Goal: Information Seeking & Learning: Learn about a topic

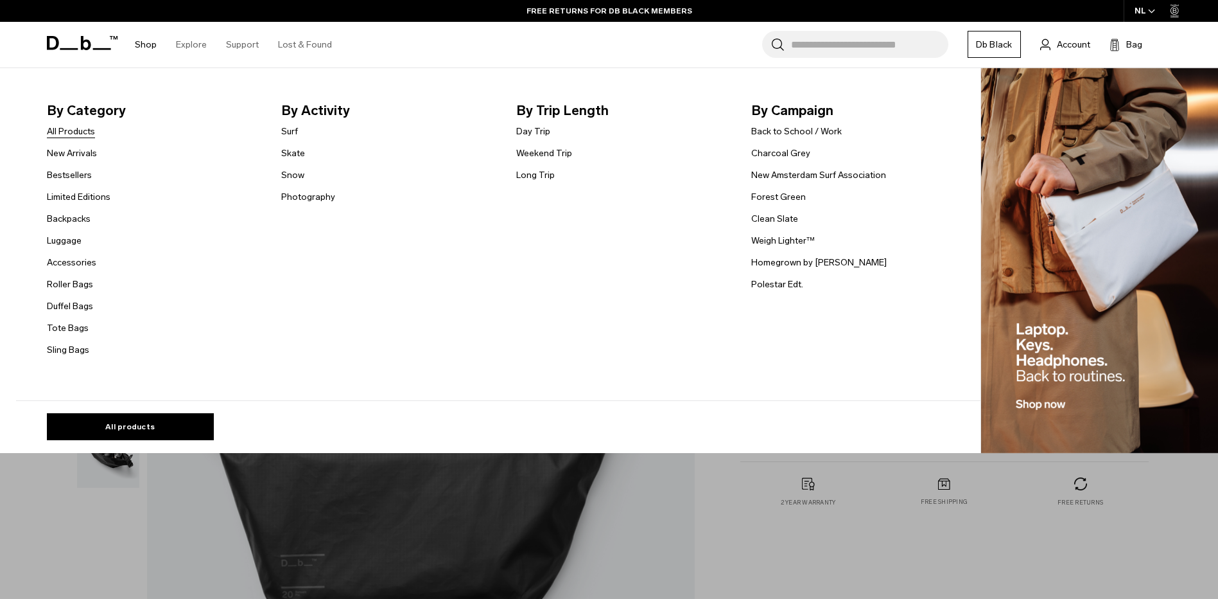
click at [81, 132] on link "All Products" at bounding box center [71, 131] width 48 height 13
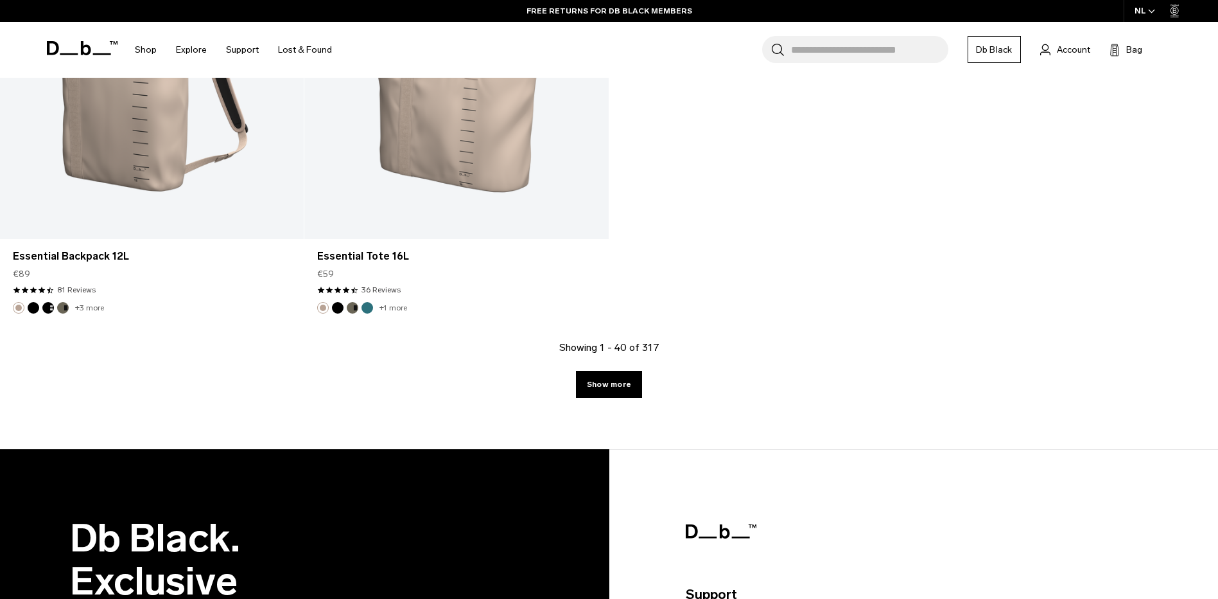
scroll to position [5331, 0]
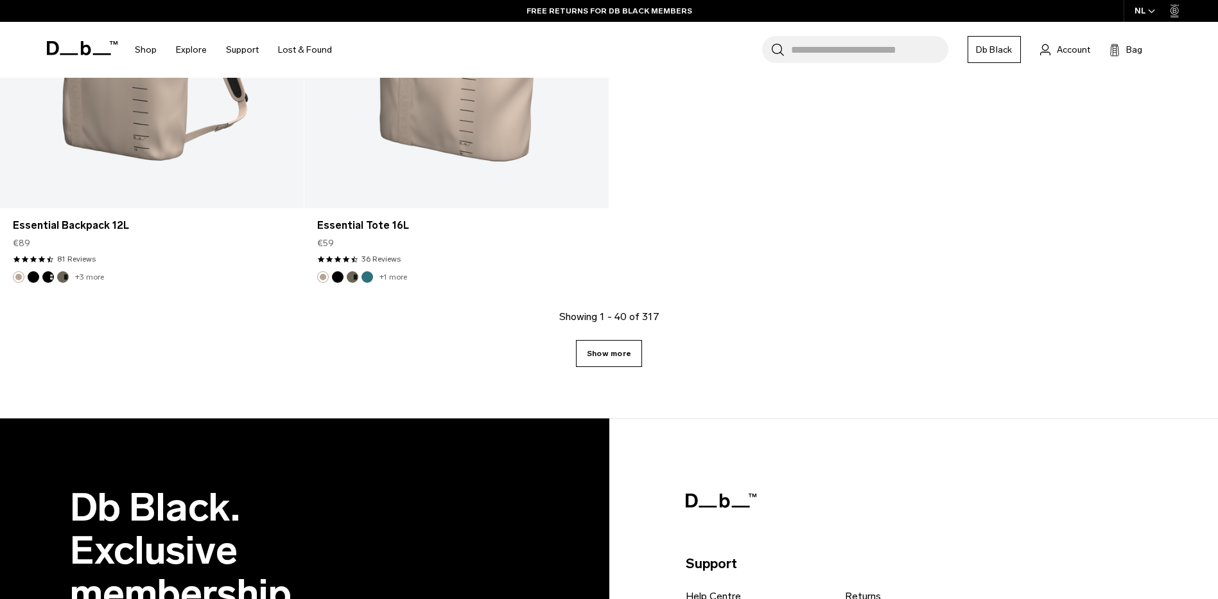
click at [599, 358] on link "Show more" at bounding box center [609, 353] width 66 height 27
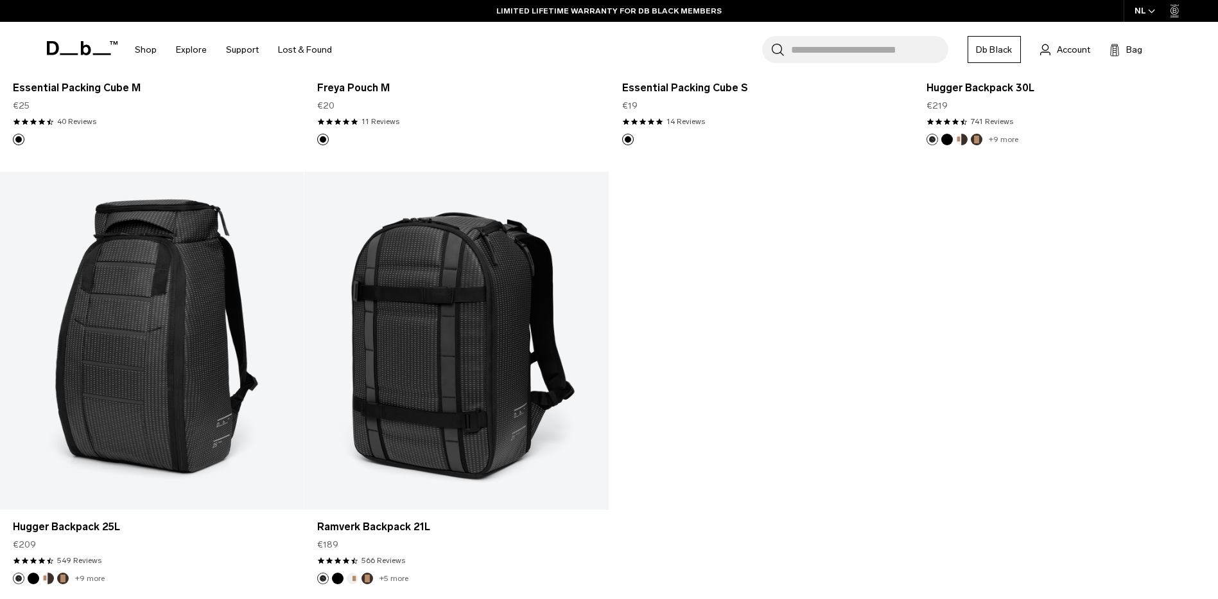
scroll to position [9660, 0]
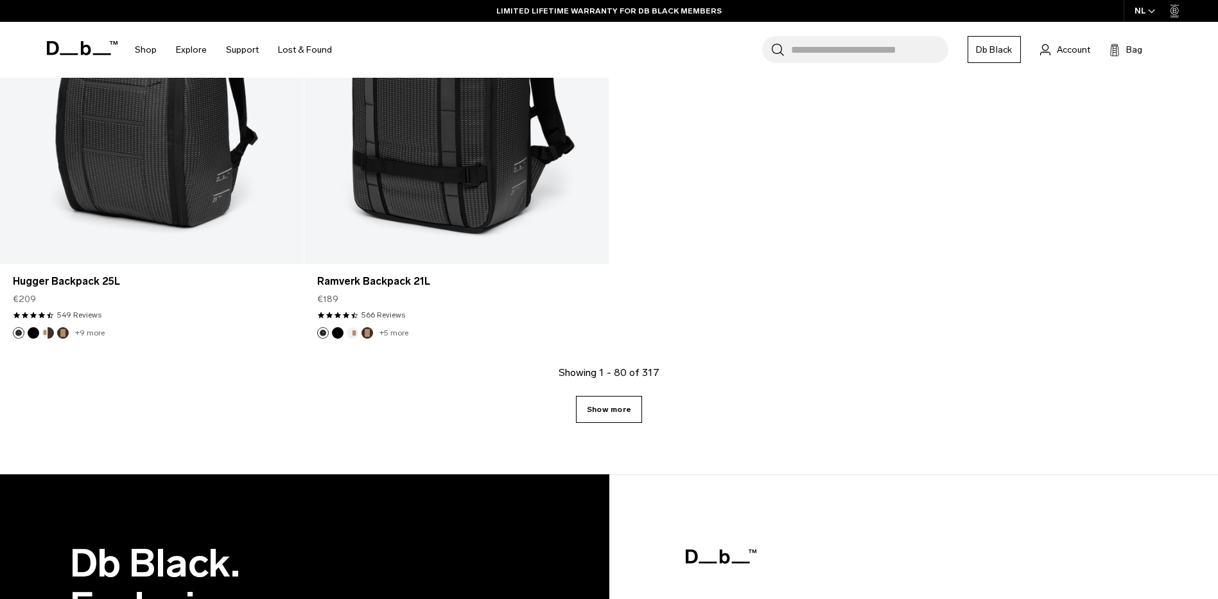
click at [607, 416] on link "Show more" at bounding box center [609, 409] width 66 height 27
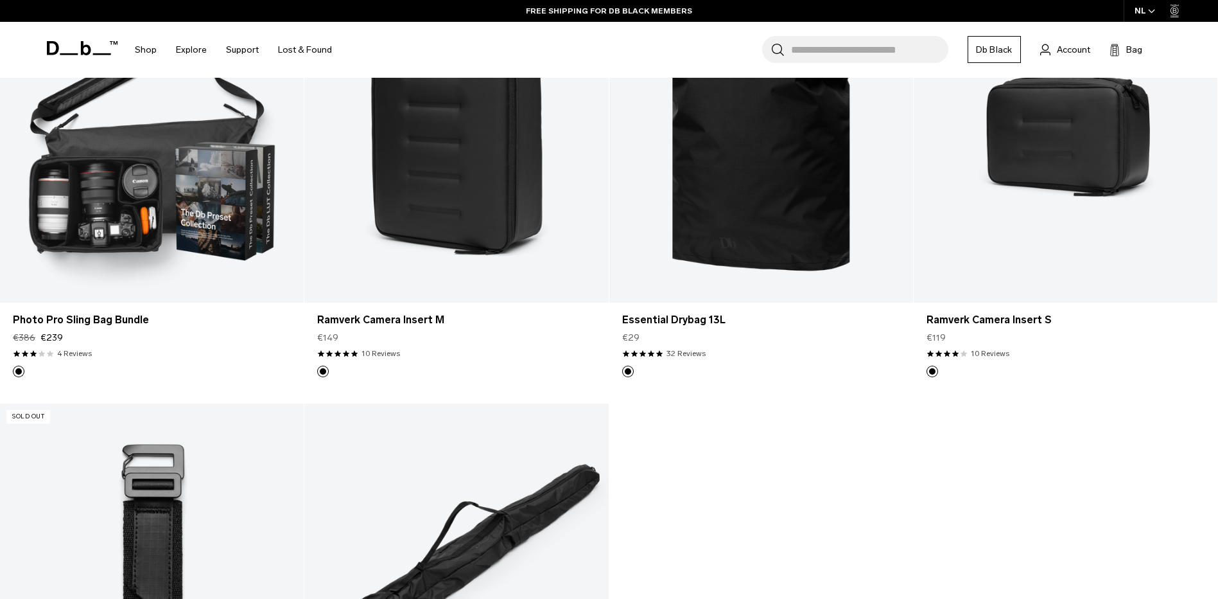
scroll to position [13513, 0]
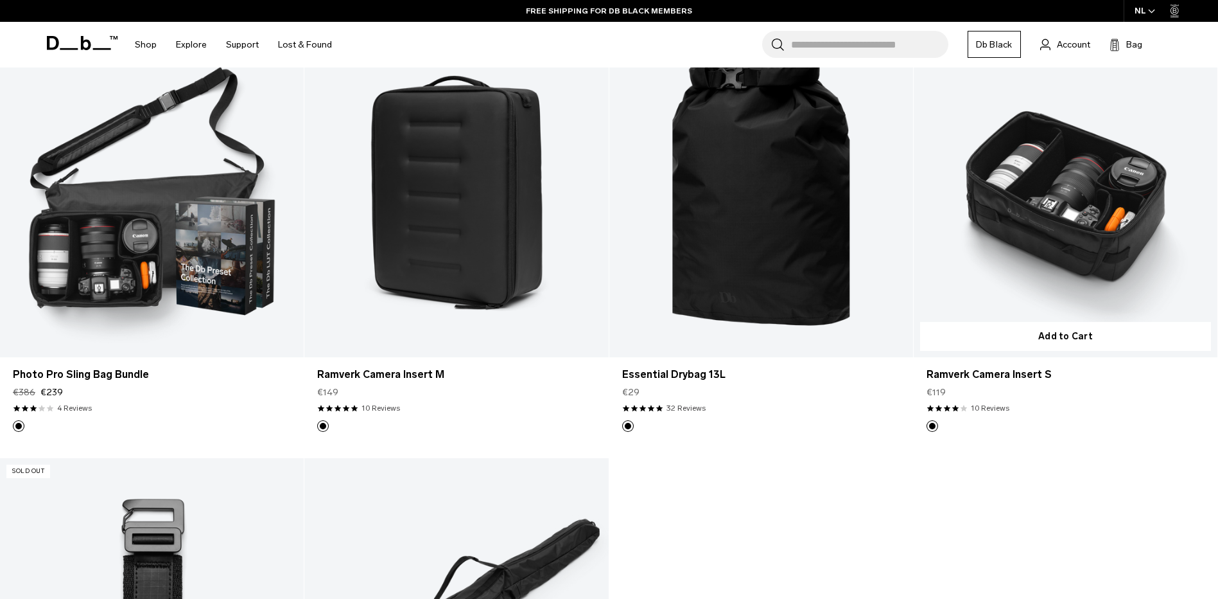
click at [1033, 197] on link "Ramverk Camera Insert S" at bounding box center [1066, 189] width 304 height 338
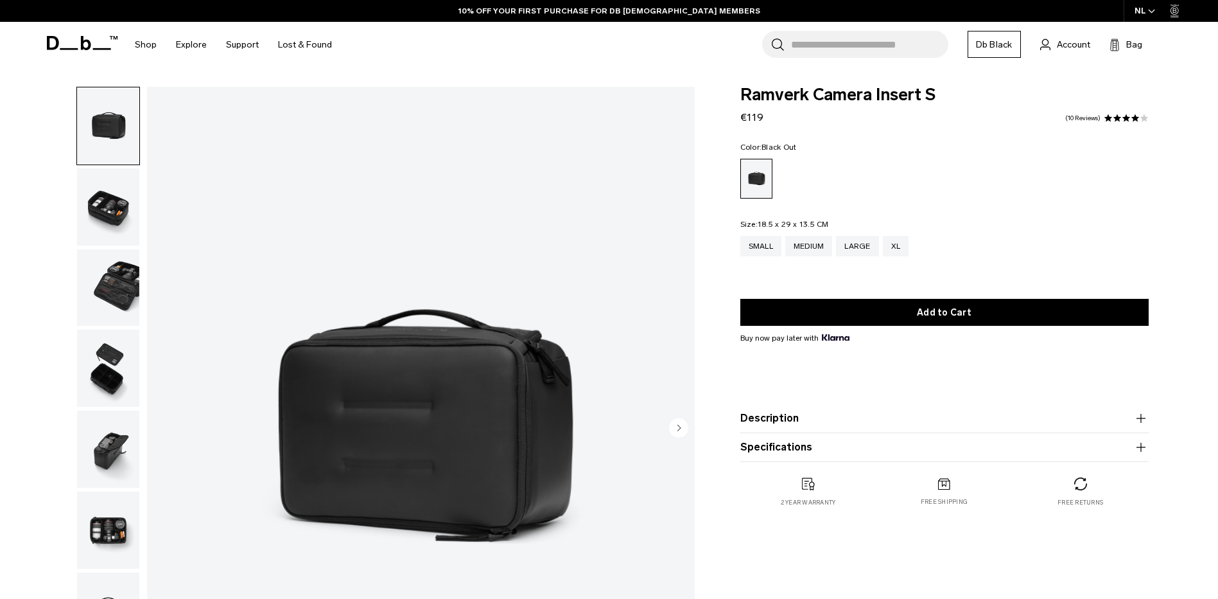
click at [681, 428] on circle "Next slide" at bounding box center [678, 426] width 19 height 19
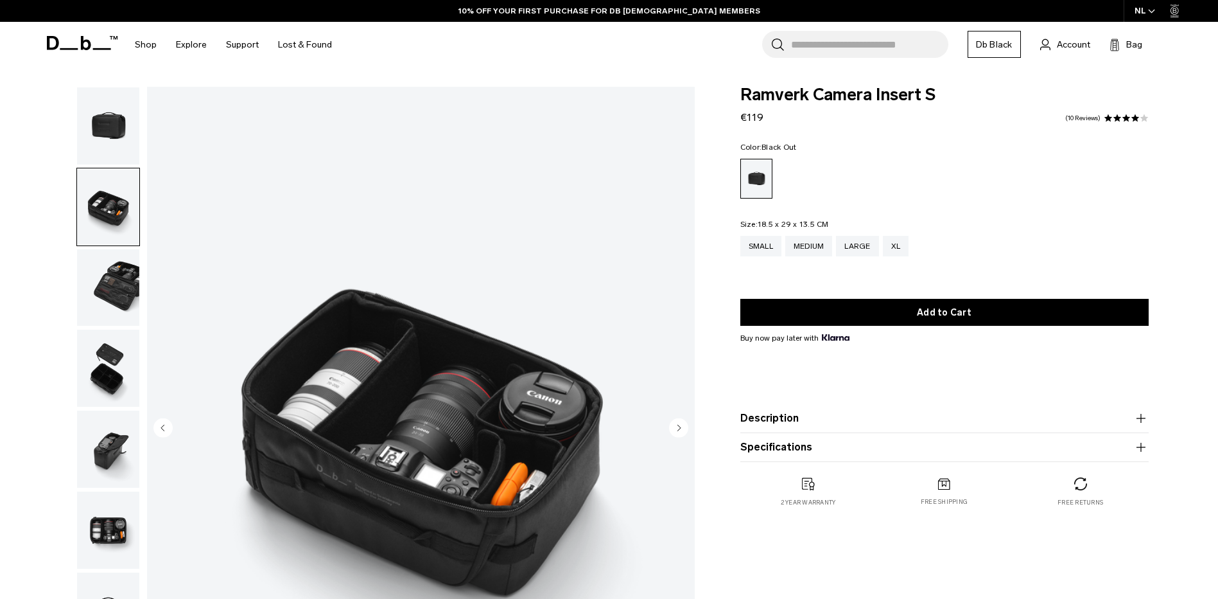
click at [681, 428] on circle "Next slide" at bounding box center [678, 426] width 19 height 19
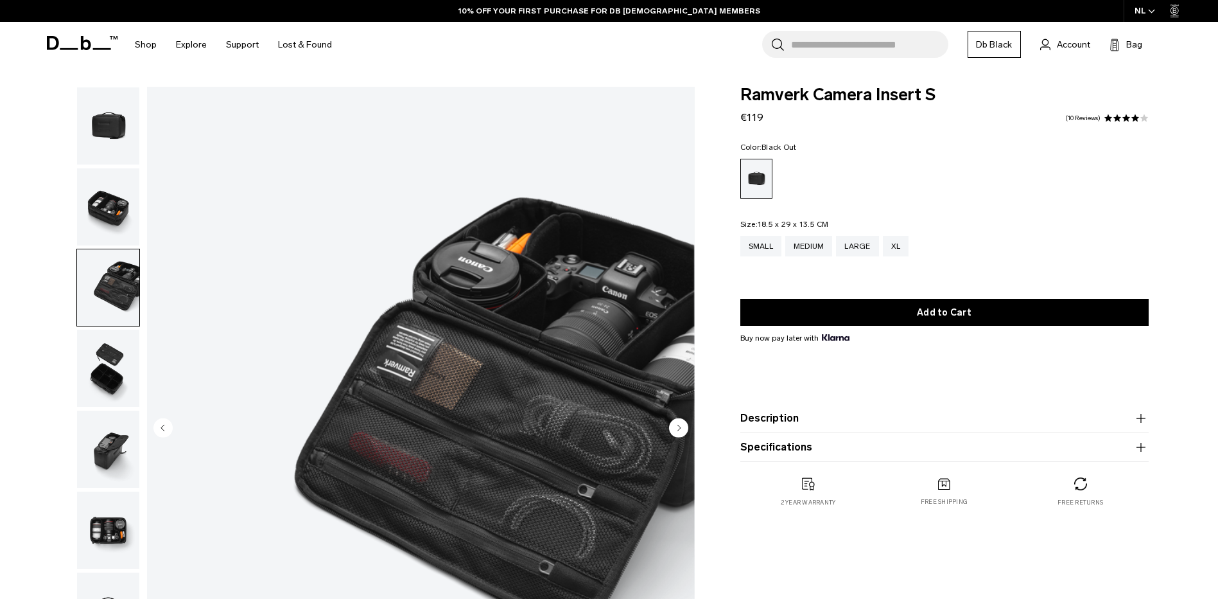
click at [681, 428] on circle "Next slide" at bounding box center [678, 426] width 19 height 19
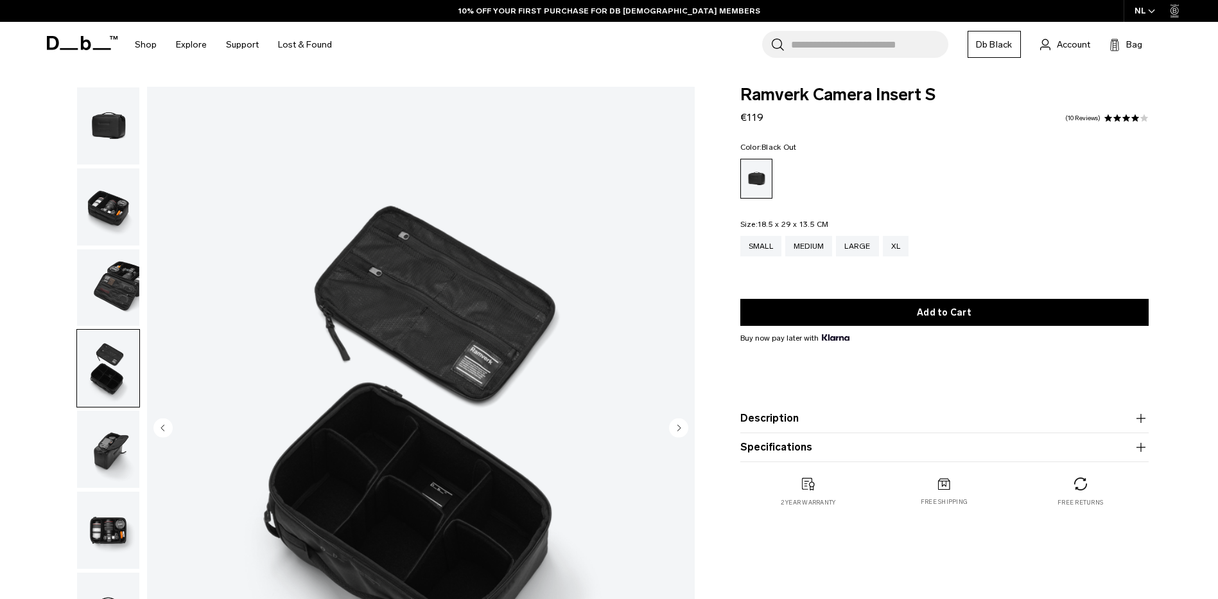
click at [681, 428] on circle "Next slide" at bounding box center [678, 426] width 19 height 19
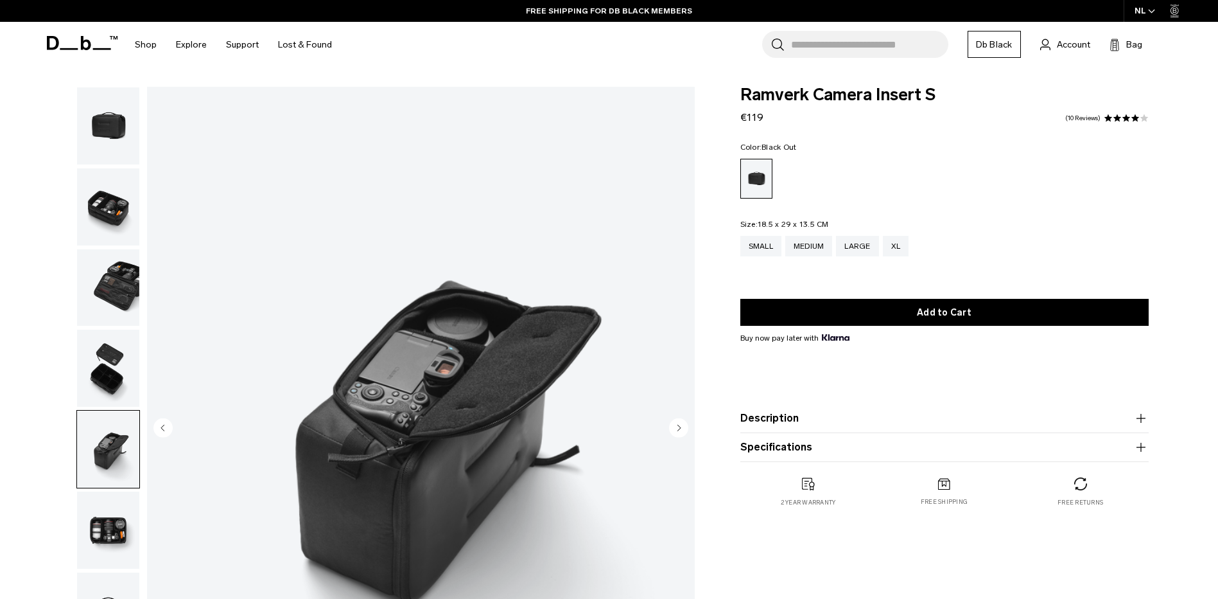
click at [681, 428] on circle "Next slide" at bounding box center [678, 426] width 19 height 19
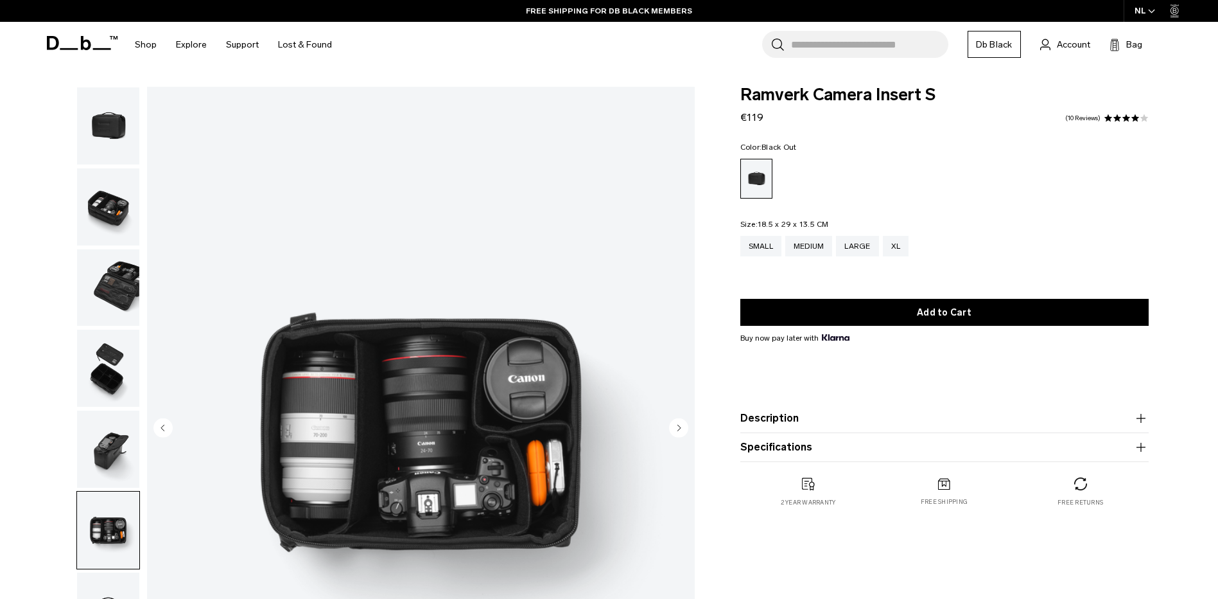
click at [681, 428] on circle "Next slide" at bounding box center [678, 426] width 19 height 19
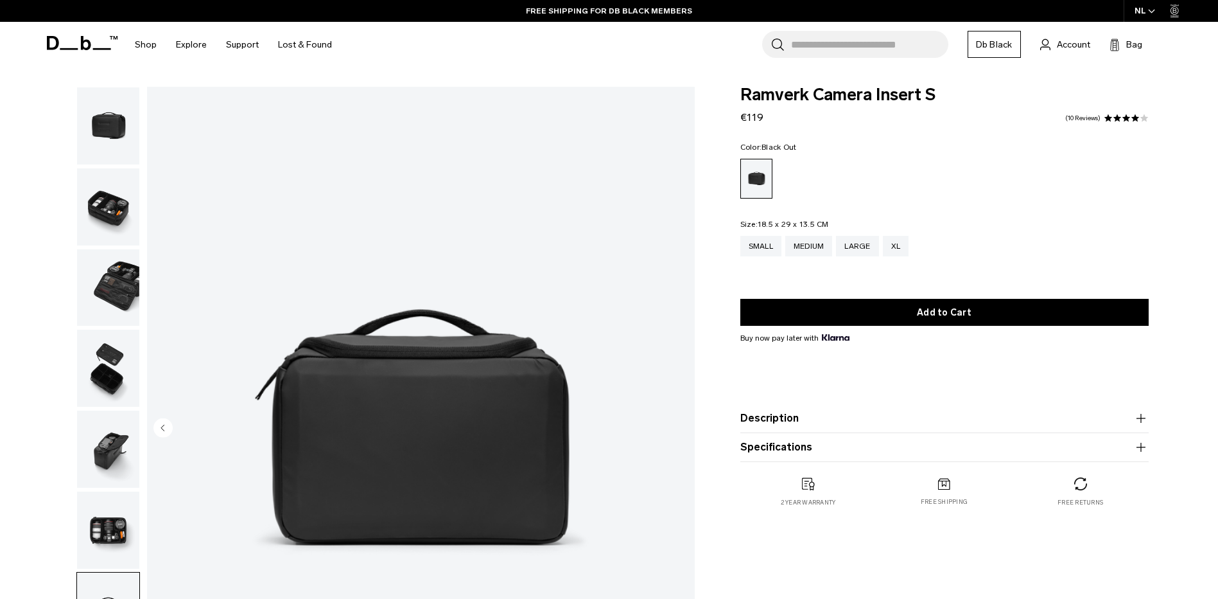
click at [681, 428] on img "7 / 7" at bounding box center [421, 429] width 548 height 684
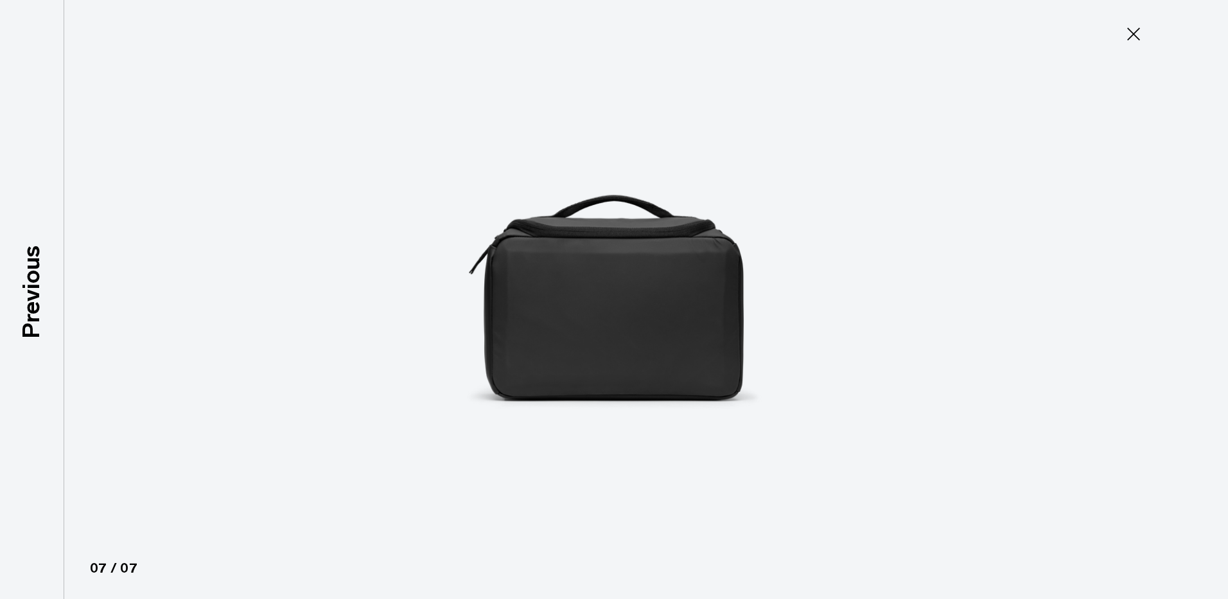
click at [1130, 34] on icon at bounding box center [1133, 34] width 21 height 21
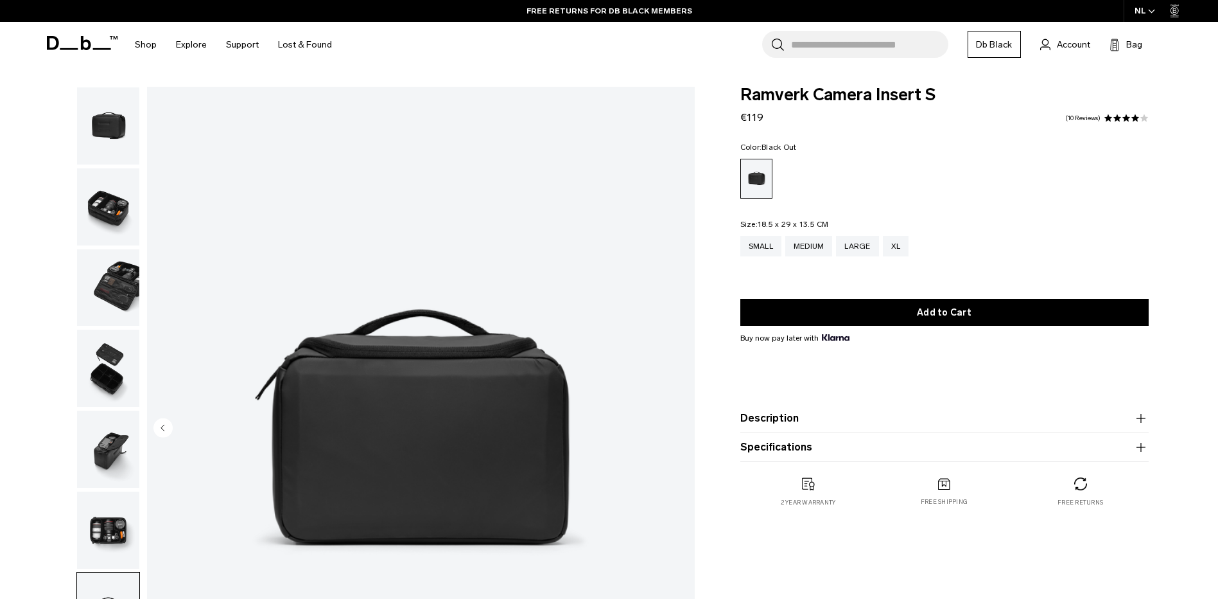
click at [766, 422] on button "Description" at bounding box center [944, 417] width 408 height 15
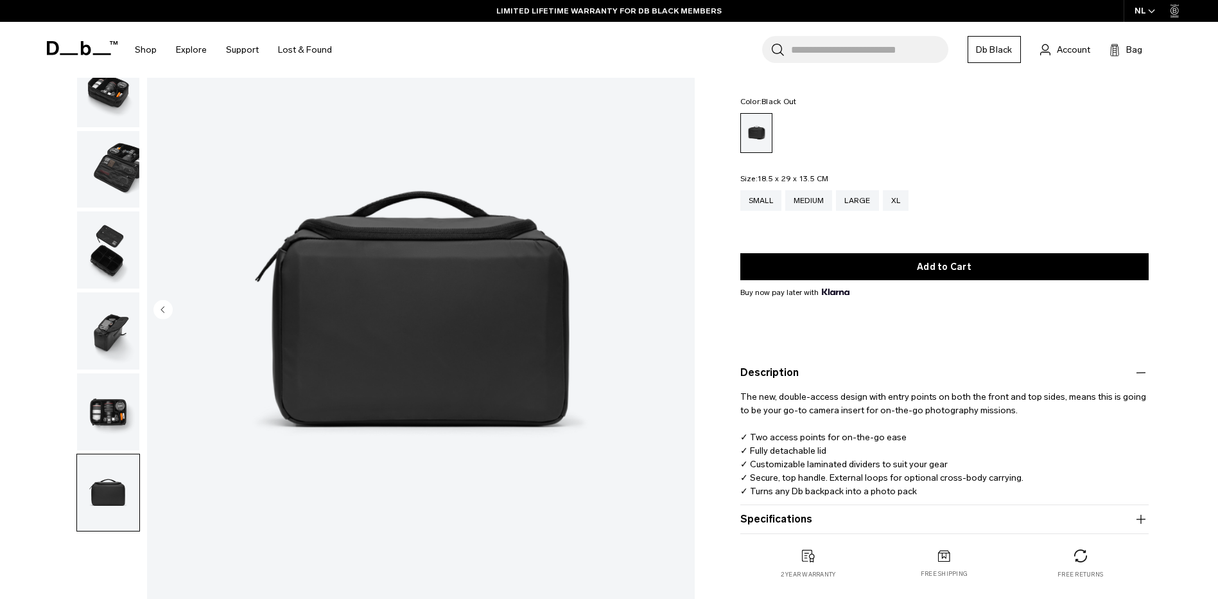
scroll to position [128, 0]
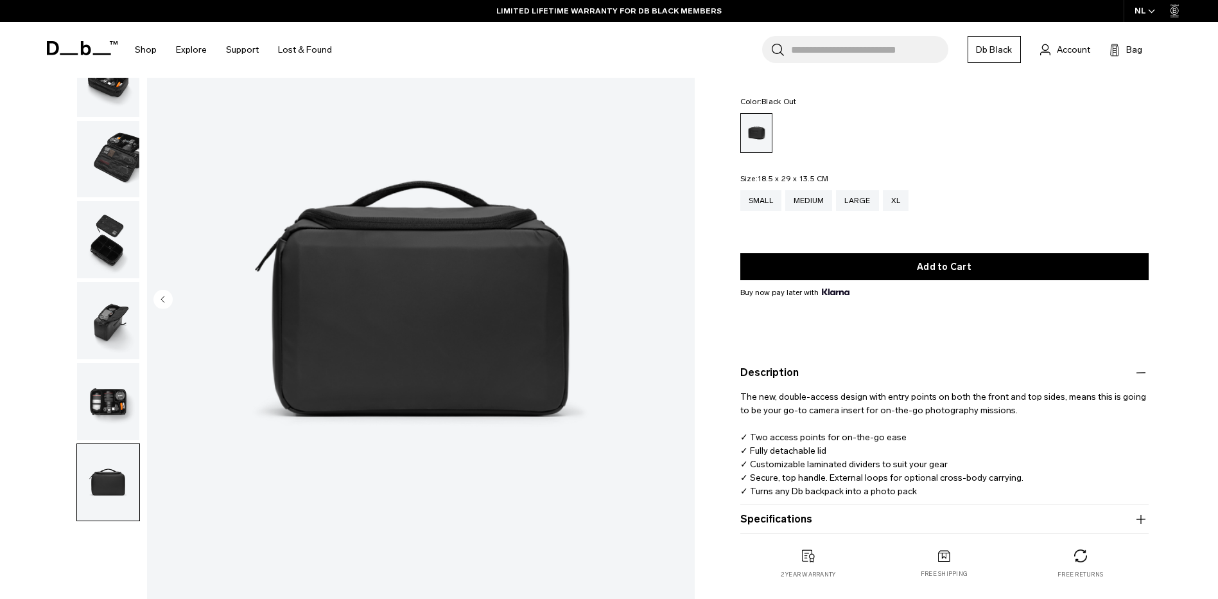
click at [757, 518] on button "Specifications" at bounding box center [944, 518] width 408 height 15
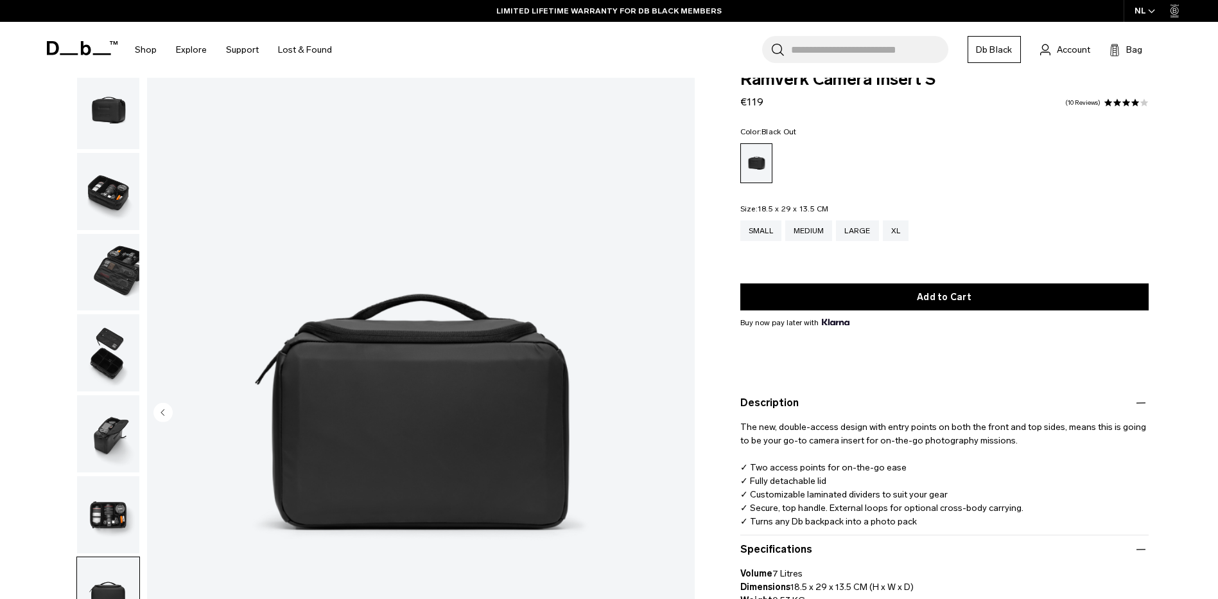
scroll to position [0, 0]
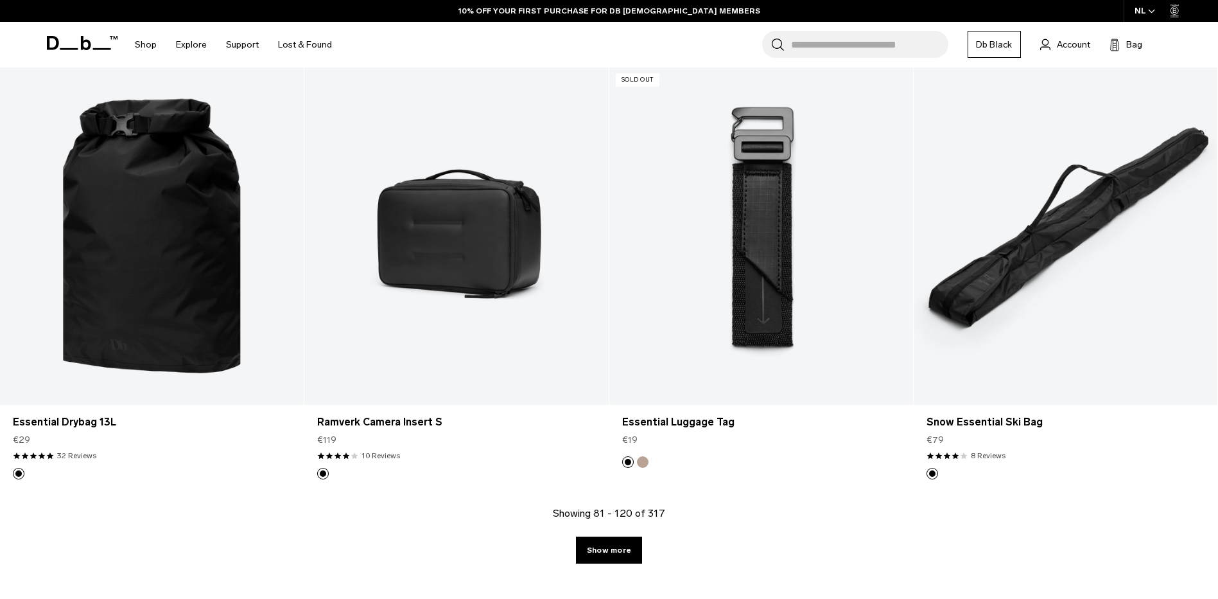
scroll to position [4410, 0]
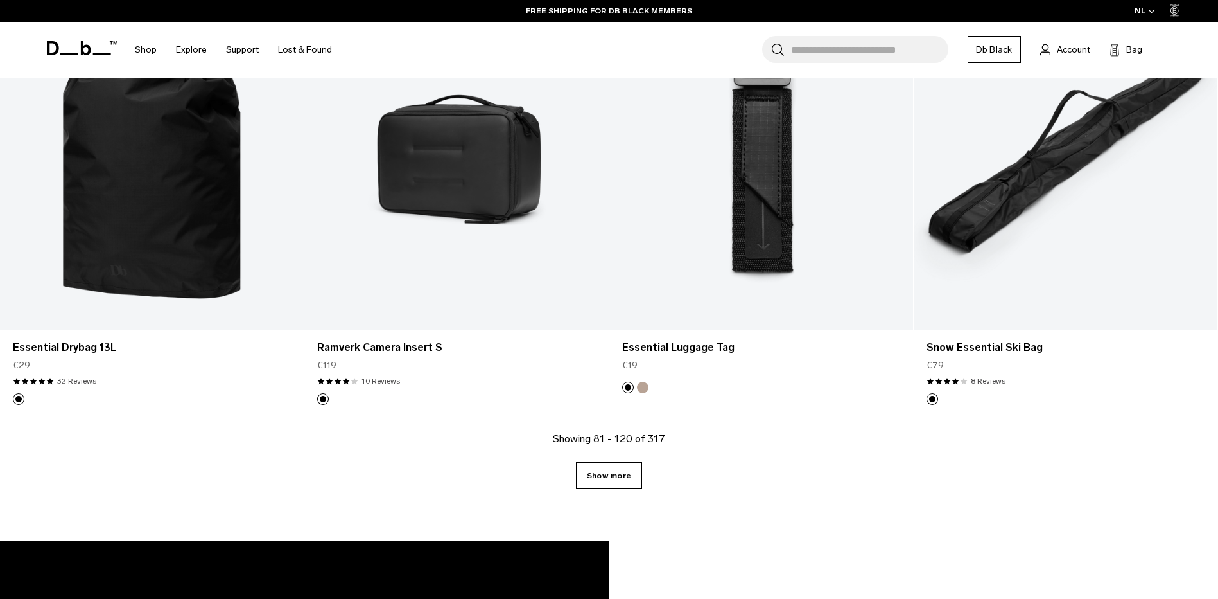
click at [615, 477] on link "Show more" at bounding box center [609, 475] width 66 height 27
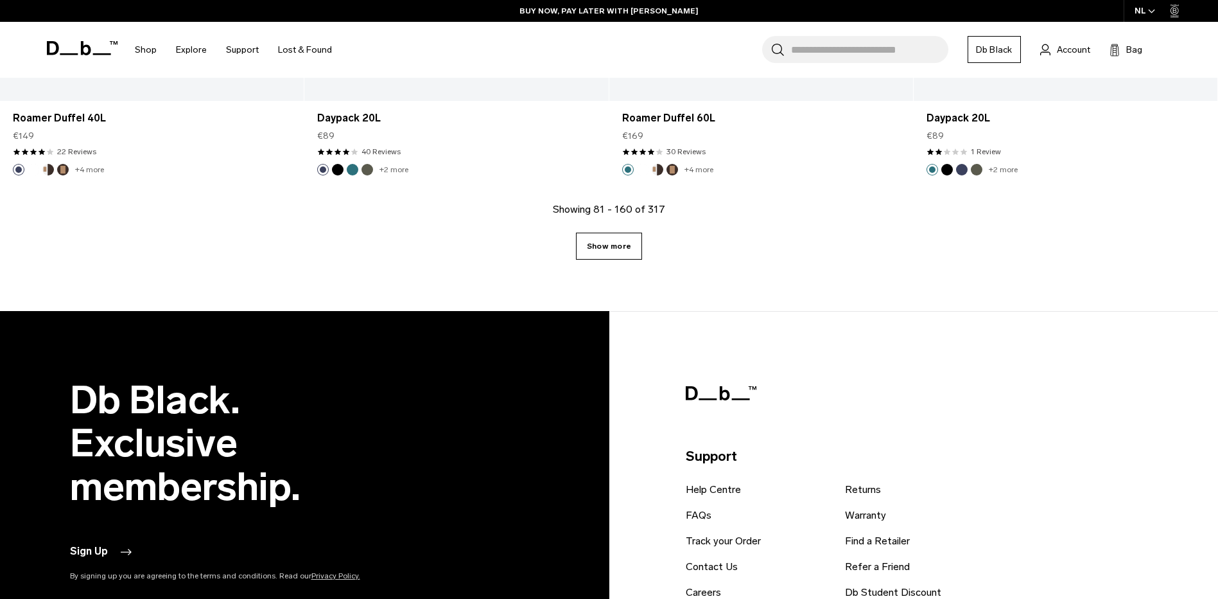
scroll to position [9043, 0]
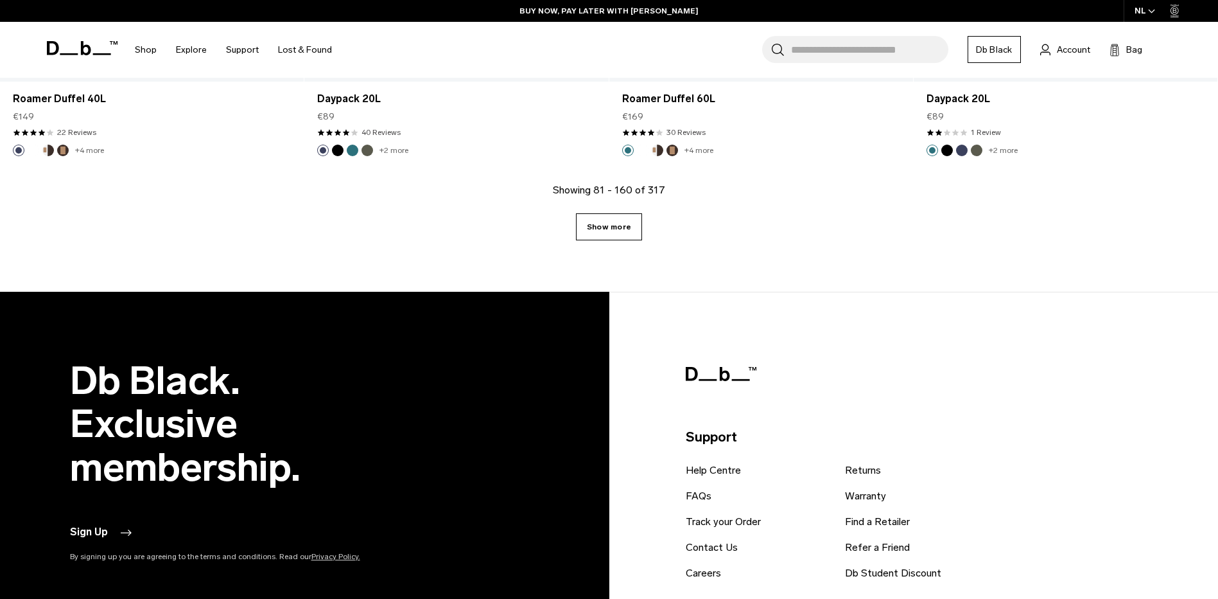
click at [600, 230] on link "Show more" at bounding box center [609, 226] width 66 height 27
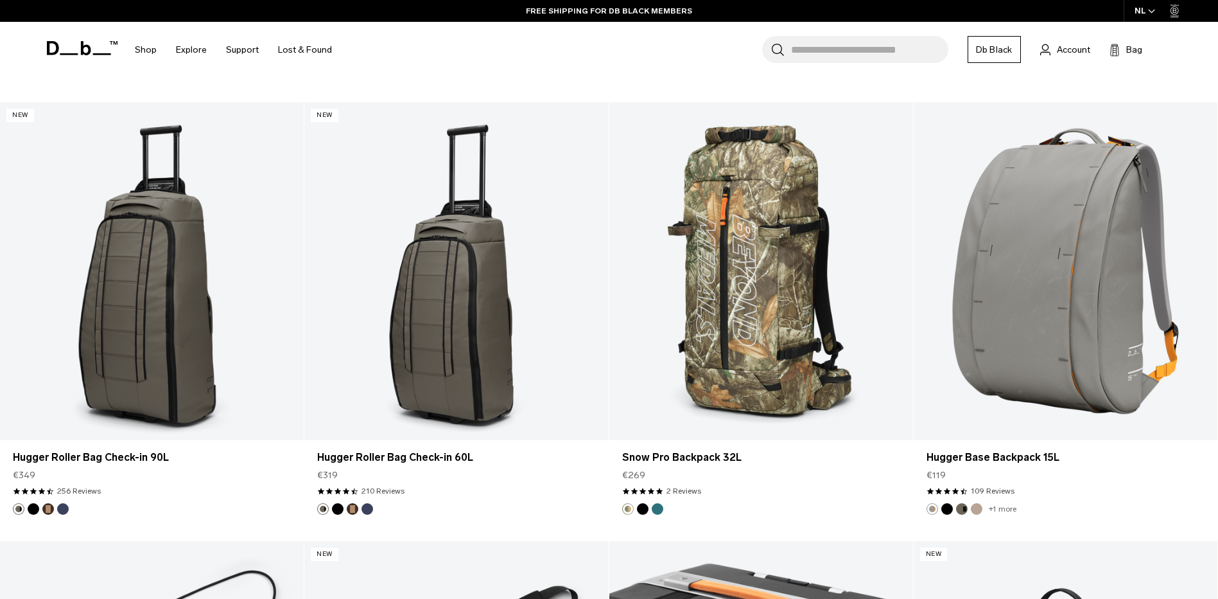
scroll to position [12704, 0]
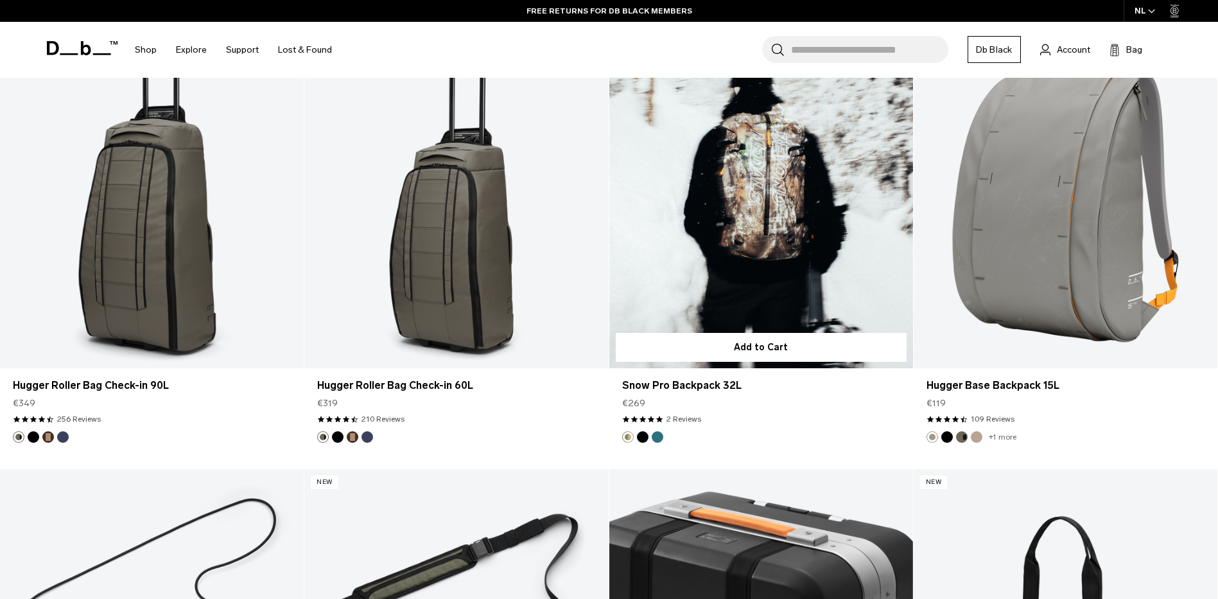
click at [744, 219] on link "Snow Pro Backpack 32L" at bounding box center [761, 199] width 304 height 338
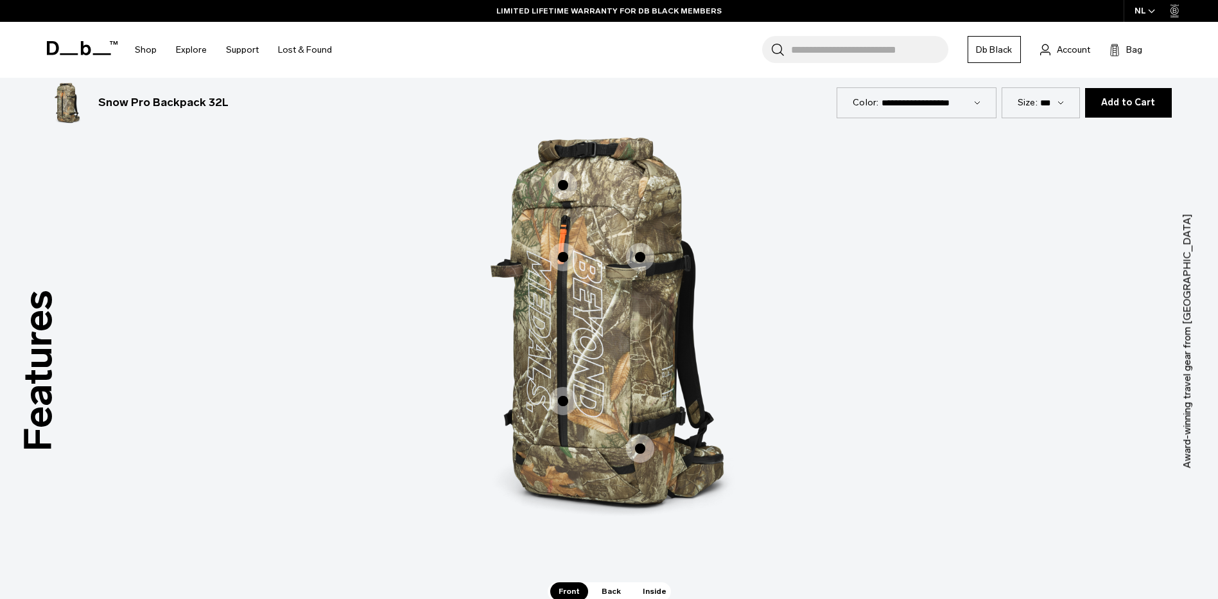
scroll to position [1606, 0]
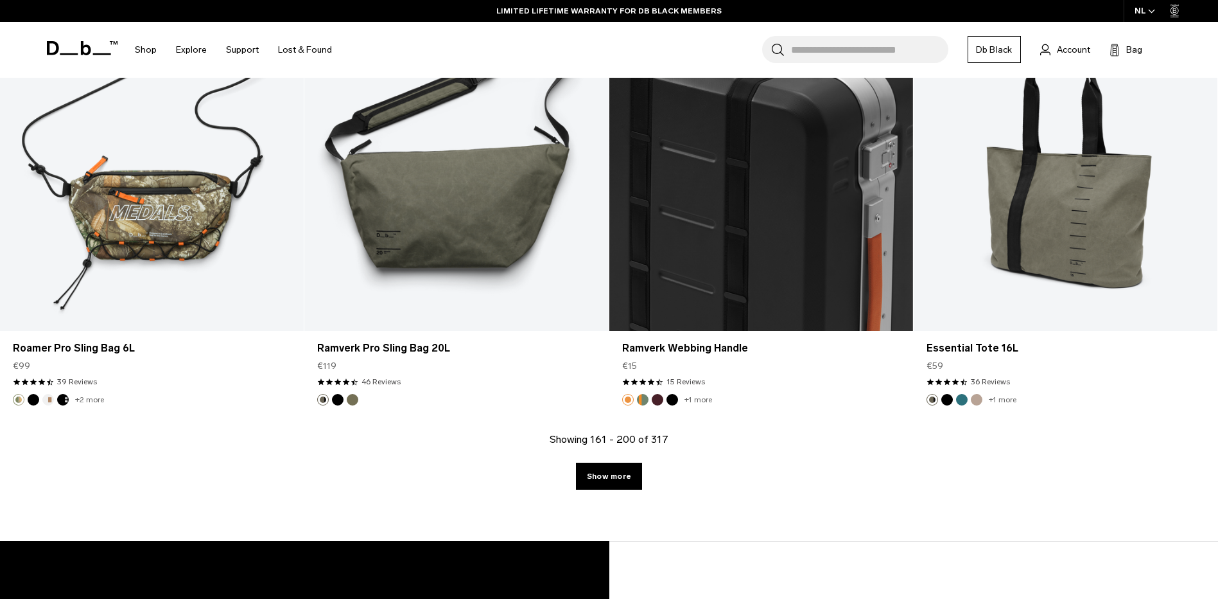
scroll to position [4410, 0]
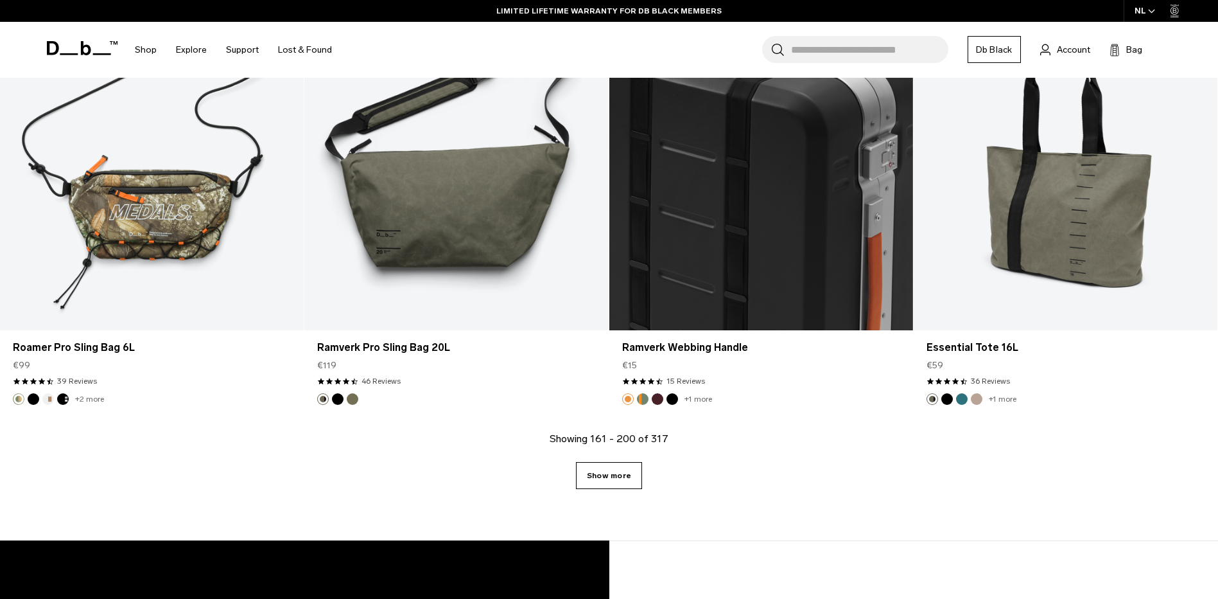
click at [615, 477] on link "Show more" at bounding box center [609, 475] width 66 height 27
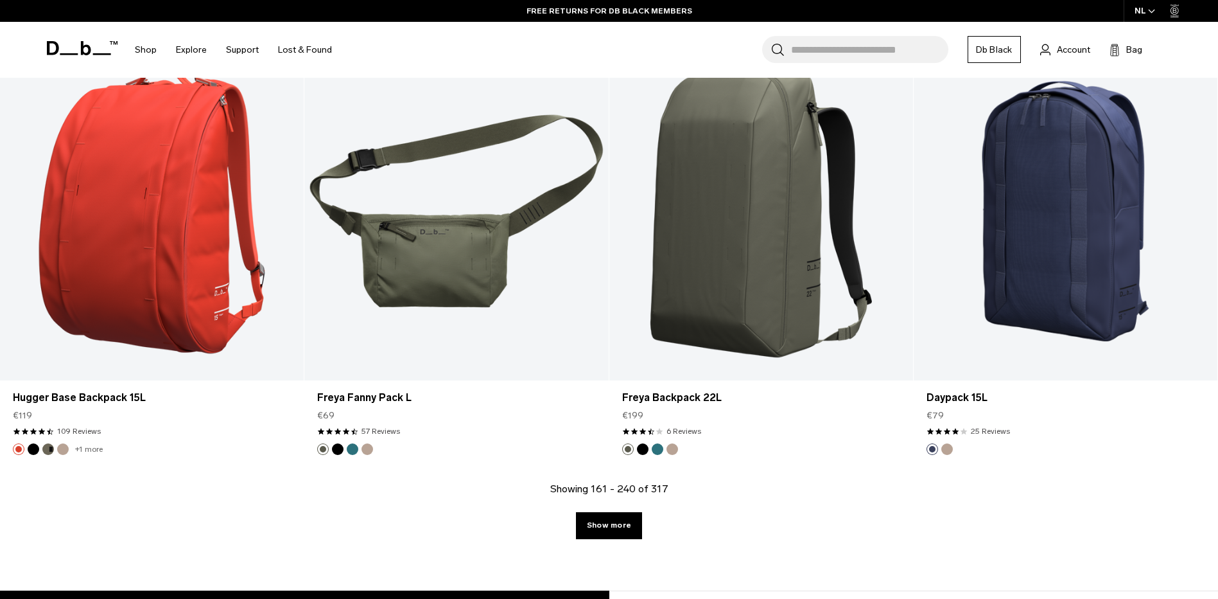
scroll to position [8915, 0]
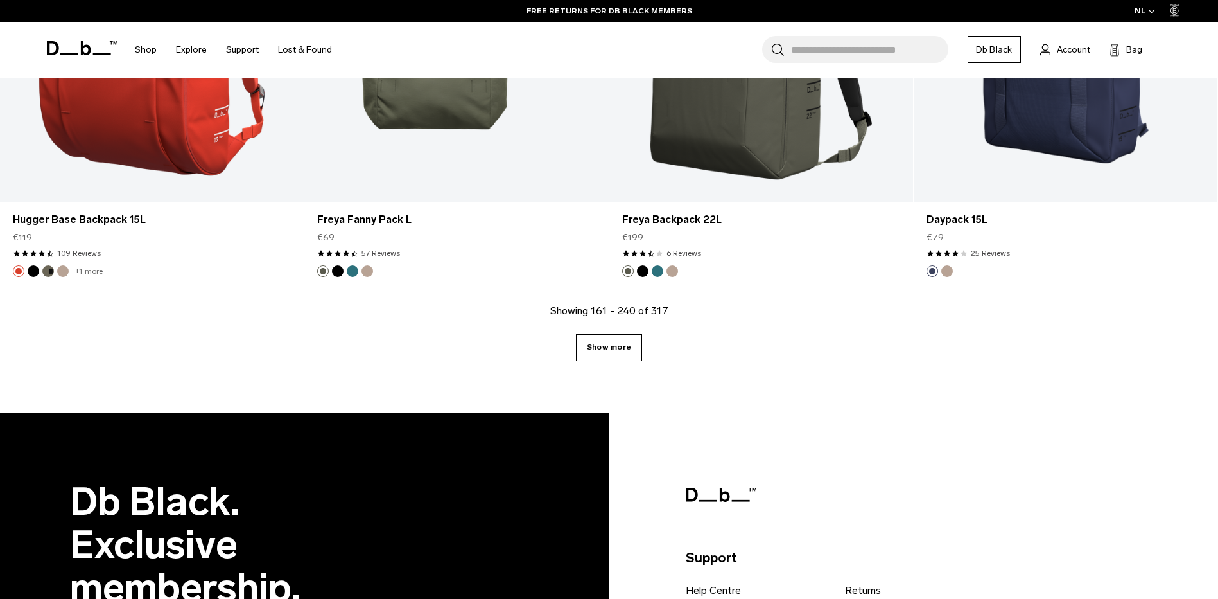
click at [625, 348] on link "Show more" at bounding box center [609, 347] width 66 height 27
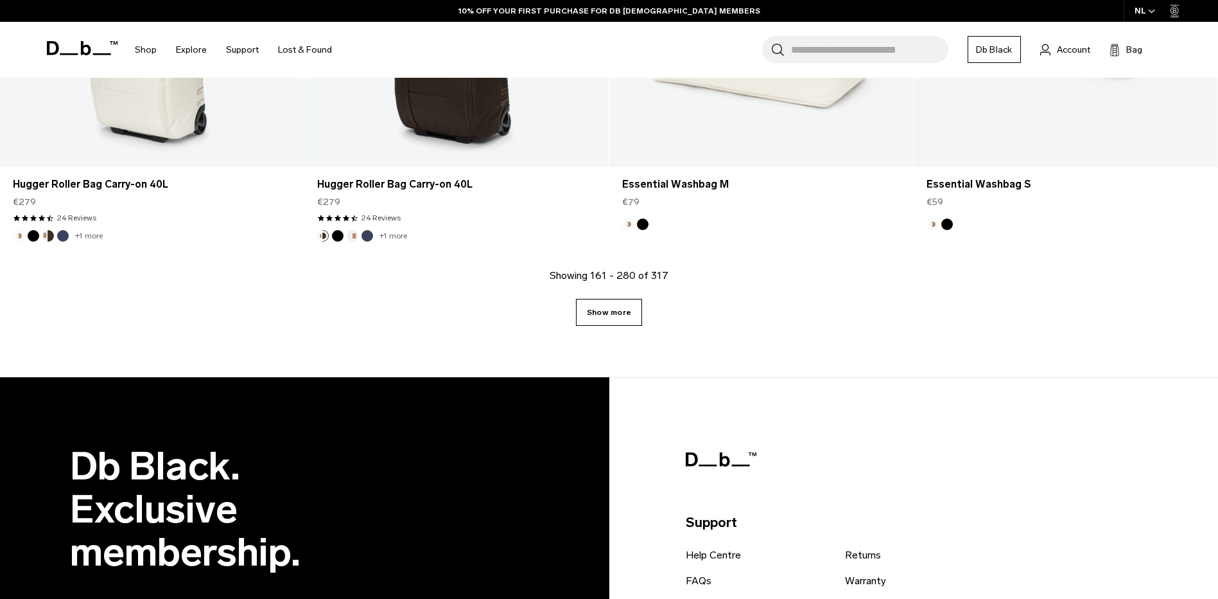
scroll to position [13346, 0]
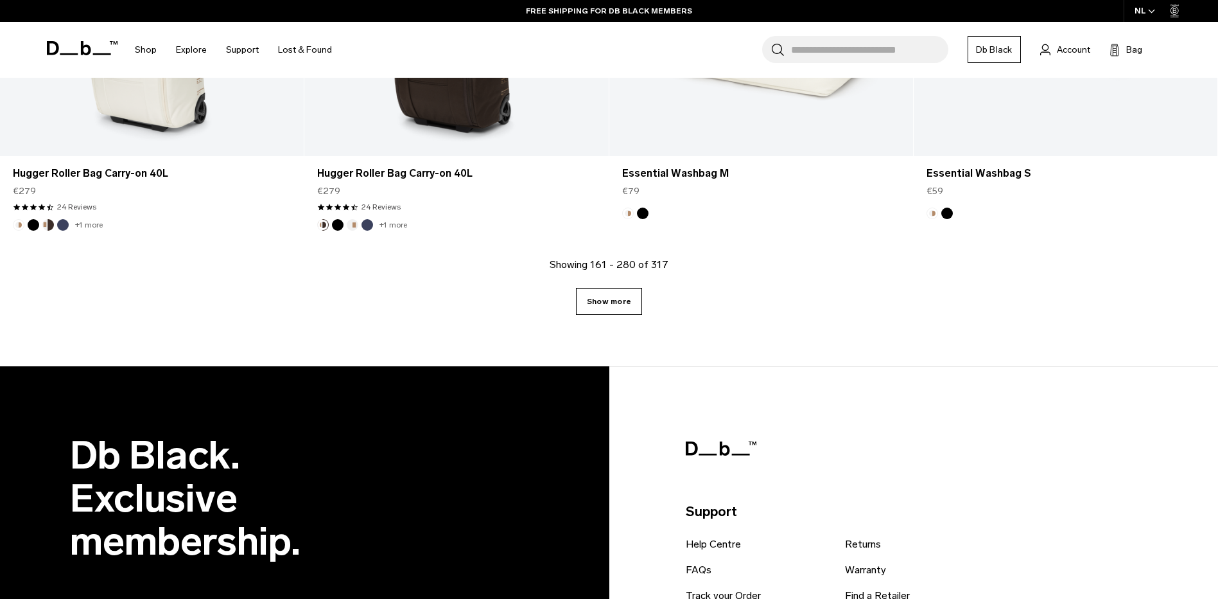
click at [608, 301] on link "Show more" at bounding box center [609, 301] width 66 height 27
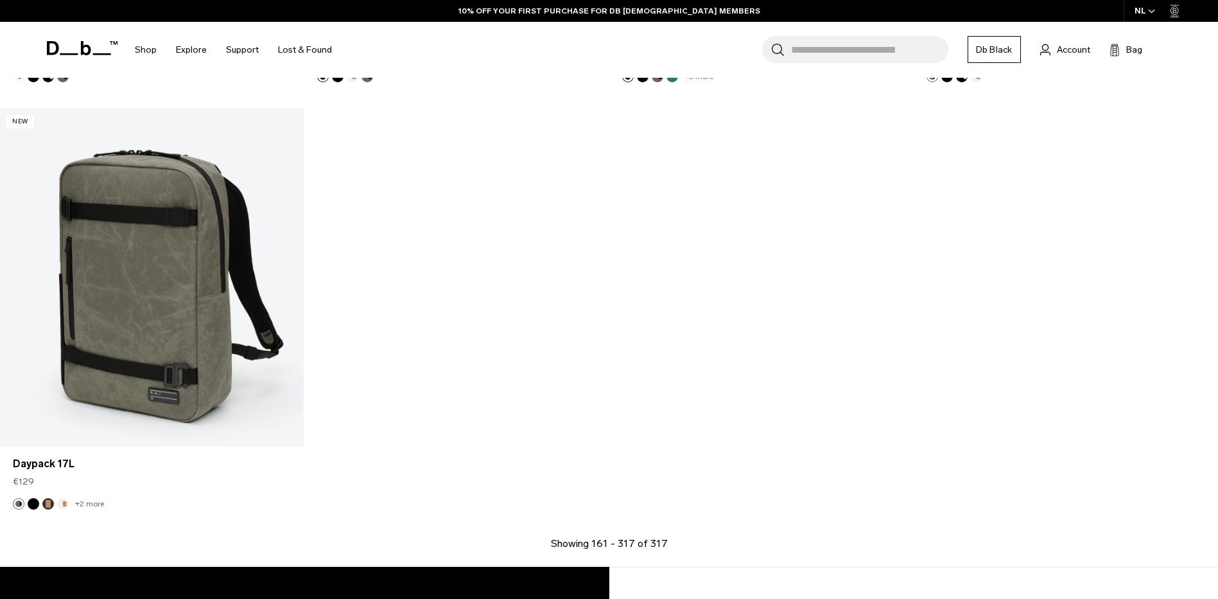
scroll to position [17453, 0]
